Goal: Browse casually: Explore the website without a specific task or goal

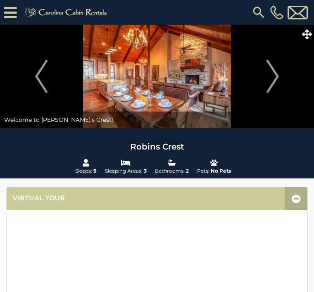
click at [275, 73] on img "Next" at bounding box center [273, 76] width 12 height 33
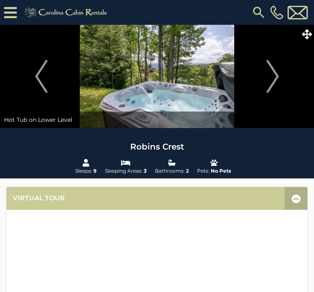
click at [275, 72] on img "Next" at bounding box center [273, 76] width 12 height 33
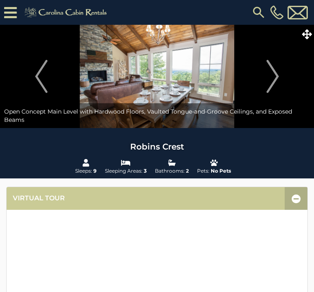
click at [274, 73] on img "Next" at bounding box center [273, 76] width 12 height 33
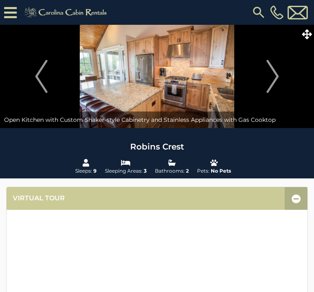
click at [275, 72] on img "Next" at bounding box center [273, 76] width 12 height 33
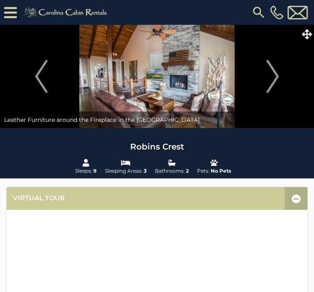
click at [268, 69] on img "Next" at bounding box center [273, 76] width 12 height 33
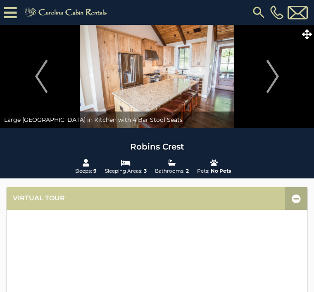
click at [274, 72] on img "Next" at bounding box center [273, 76] width 12 height 33
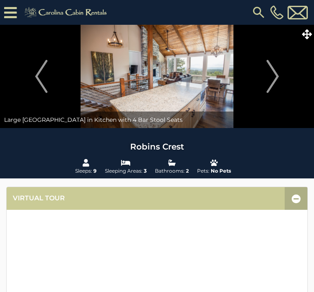
click at [277, 69] on img "Next" at bounding box center [273, 76] width 12 height 33
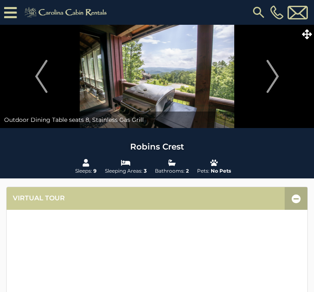
click at [279, 67] on img "Next" at bounding box center [273, 76] width 12 height 33
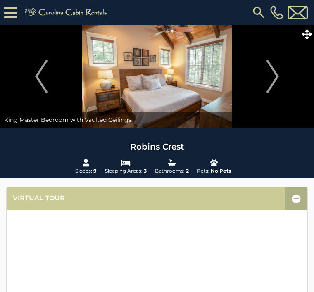
click at [275, 75] on img "Next" at bounding box center [273, 76] width 12 height 33
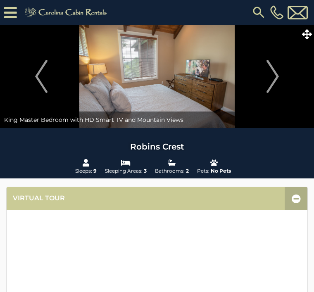
click at [277, 74] on img "Next" at bounding box center [273, 76] width 12 height 33
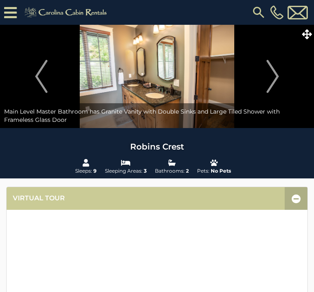
click at [276, 74] on img "Next" at bounding box center [273, 76] width 12 height 33
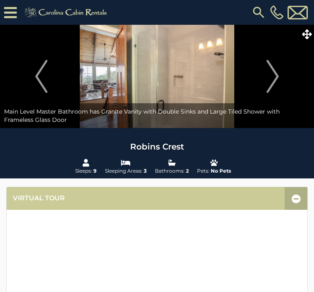
click at [274, 78] on img "Next" at bounding box center [273, 76] width 12 height 33
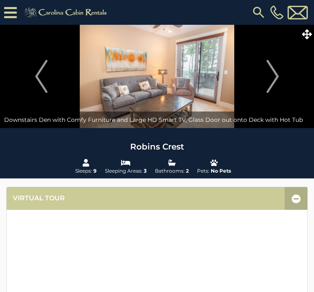
click at [277, 75] on img "Next" at bounding box center [273, 76] width 12 height 33
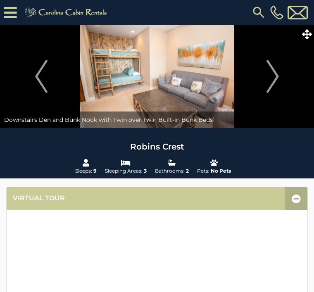
click at [277, 78] on img "Next" at bounding box center [273, 76] width 12 height 33
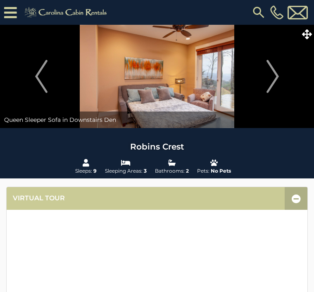
click at [277, 76] on img "Next" at bounding box center [273, 76] width 12 height 33
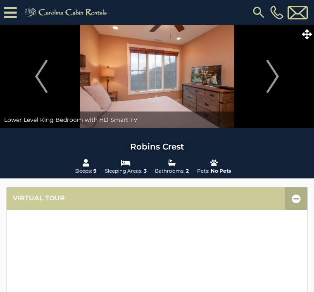
click at [272, 78] on img "Next" at bounding box center [273, 76] width 12 height 33
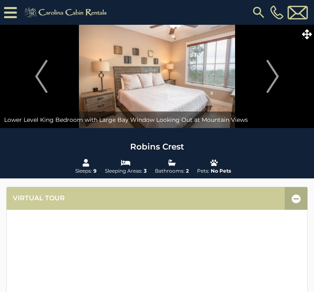
click at [277, 75] on img "Next" at bounding box center [273, 76] width 12 height 33
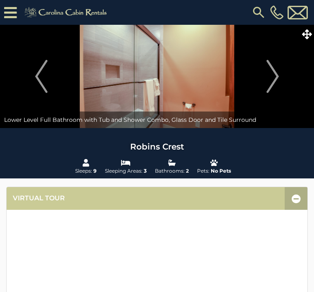
click at [276, 78] on img "Next" at bounding box center [273, 76] width 12 height 33
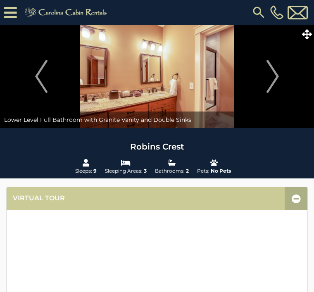
click at [277, 72] on img "Next" at bounding box center [273, 76] width 12 height 33
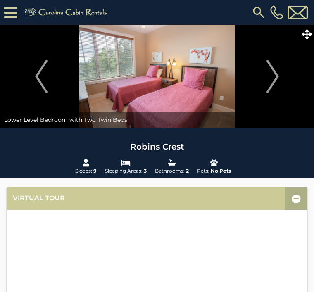
click at [276, 76] on img "Next" at bounding box center [273, 76] width 12 height 33
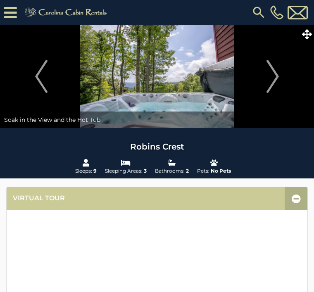
click at [276, 75] on img "Next" at bounding box center [273, 76] width 12 height 33
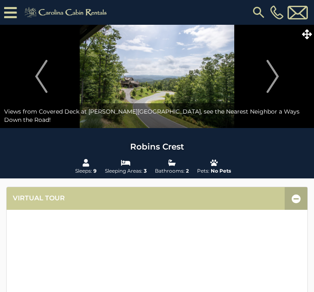
click at [275, 74] on img "Next" at bounding box center [273, 76] width 12 height 33
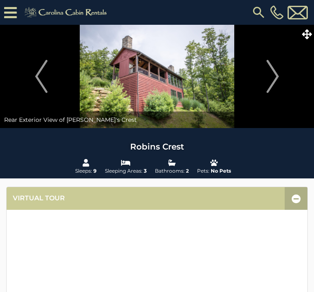
click at [274, 76] on img "Next" at bounding box center [273, 76] width 12 height 33
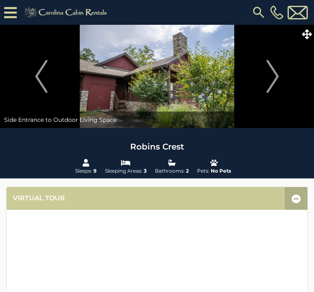
click at [276, 80] on img "Next" at bounding box center [273, 76] width 12 height 33
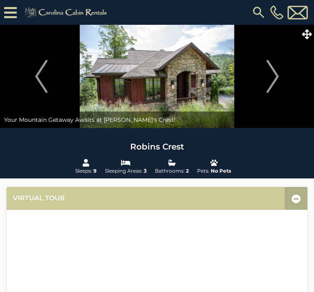
click at [278, 76] on img "Next" at bounding box center [273, 76] width 12 height 33
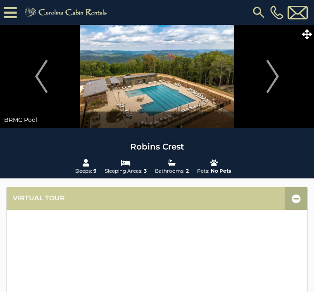
click at [276, 79] on img "Next" at bounding box center [273, 76] width 12 height 33
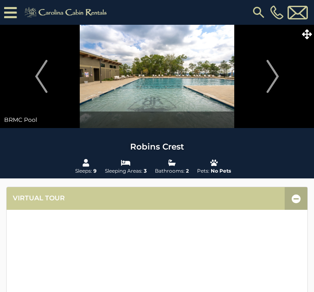
click at [278, 77] on img "Next" at bounding box center [273, 76] width 12 height 33
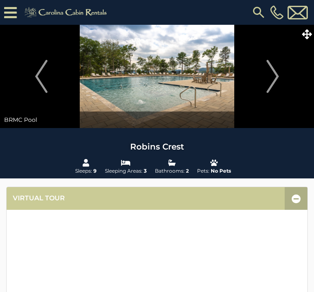
click at [277, 76] on img "Next" at bounding box center [273, 76] width 12 height 33
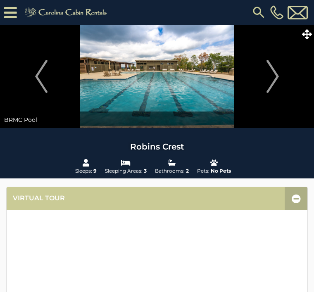
click at [274, 74] on img "Next" at bounding box center [273, 76] width 12 height 33
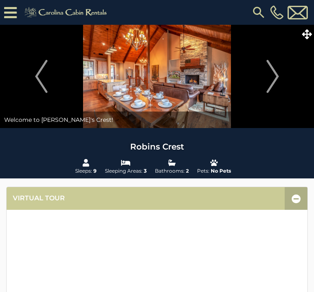
click at [277, 72] on img "Next" at bounding box center [273, 76] width 12 height 33
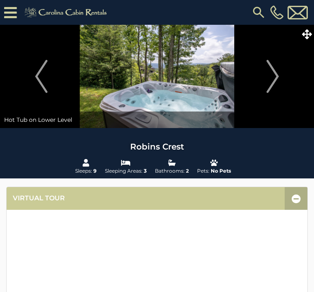
click at [279, 70] on img "Next" at bounding box center [273, 76] width 12 height 33
